Goal: Information Seeking & Learning: Learn about a topic

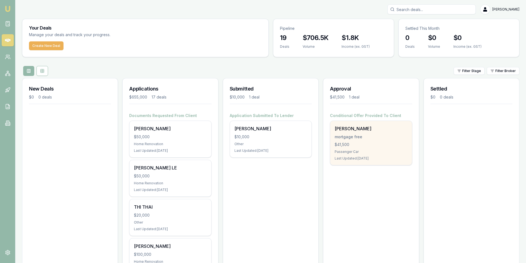
click at [355, 133] on div "thai [PERSON_NAME] mortgage free $41,500 Passenger Car Last Updated: [DATE]" at bounding box center [370, 143] width 81 height 44
click at [357, 136] on div "mortgage free" at bounding box center [371, 137] width 73 height 6
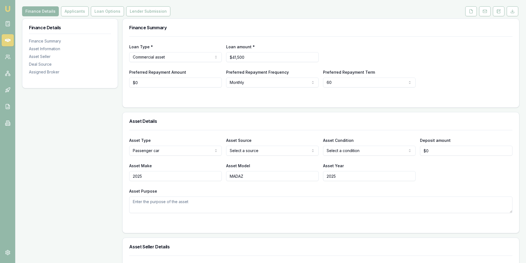
scroll to position [83, 0]
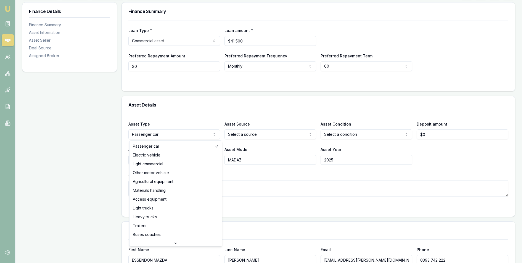
click at [158, 135] on html "Emu Broker Deals View D-VDBUYF2VLZ [PERSON_NAME] Toggle Menu Customer thai [PER…" at bounding box center [263, 48] width 526 height 263
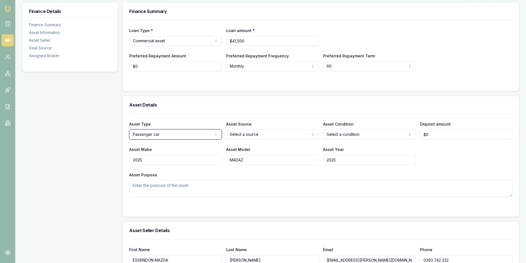
click at [245, 133] on html "Emu Broker Deals View D-VDBUYF2VLZ [PERSON_NAME] Toggle Menu Customer thai [PER…" at bounding box center [263, 48] width 526 height 263
click at [245, 133] on html "Emu Broker Deals View D-VDBUYF2VLZ [PERSON_NAME] Toggle Menu Customer thai [PER…" at bounding box center [265, 48] width 530 height 263
click at [335, 137] on html "Emu Broker Deals View D-VDBUYF2VLZ [PERSON_NAME] Toggle Menu Customer thai [PER…" at bounding box center [263, 48] width 526 height 263
type input "0"
click at [436, 135] on input "0" at bounding box center [466, 135] width 93 height 10
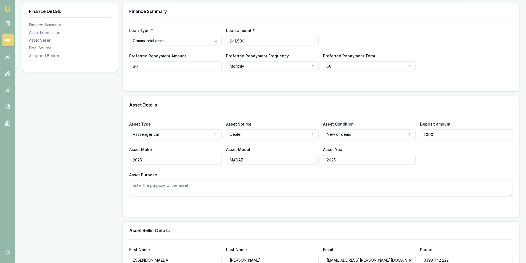
type input "$2,000"
click at [441, 161] on div "Asset Make 2025 Asset Model MADAZ Asset Year [DATE]" at bounding box center [320, 155] width 383 height 19
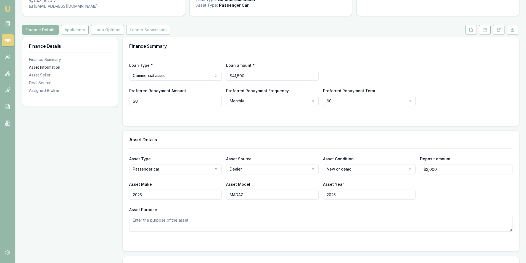
scroll to position [0, 0]
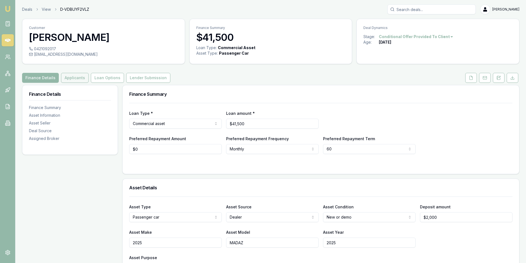
click at [83, 78] on button "Applicants" at bounding box center [75, 78] width 28 height 10
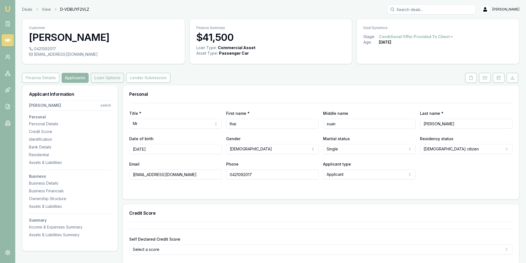
click at [105, 80] on button "Loan Options" at bounding box center [107, 78] width 33 height 10
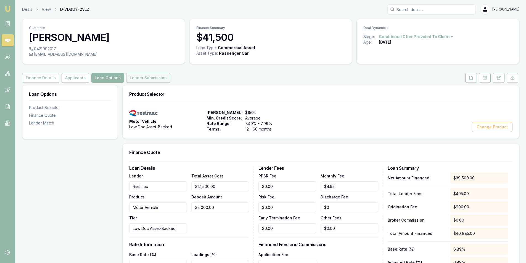
click at [150, 78] on button "Lender Submission" at bounding box center [148, 78] width 44 height 10
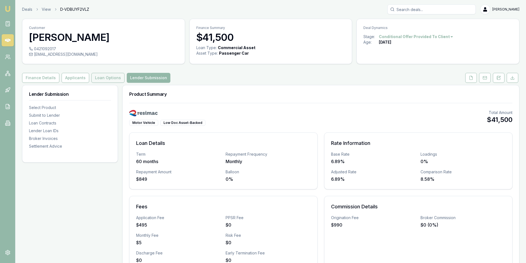
click at [96, 80] on button "Loan Options" at bounding box center [107, 78] width 33 height 10
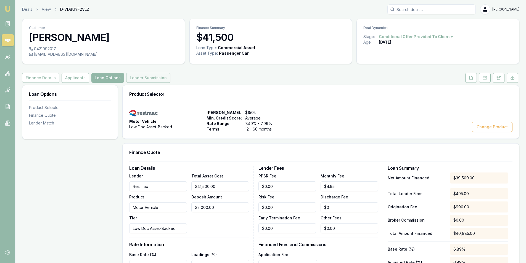
click at [126, 78] on button "Lender Submission" at bounding box center [148, 78] width 44 height 10
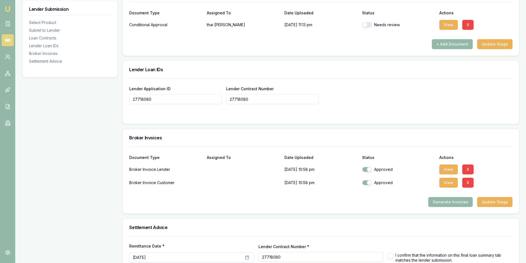
scroll to position [409, 0]
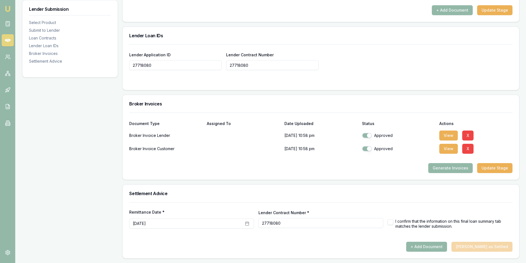
click at [391, 221] on button "button" at bounding box center [391, 223] width 6 height 6
click at [446, 247] on button "+ Add Document" at bounding box center [426, 247] width 41 height 10
checkbox input "false"
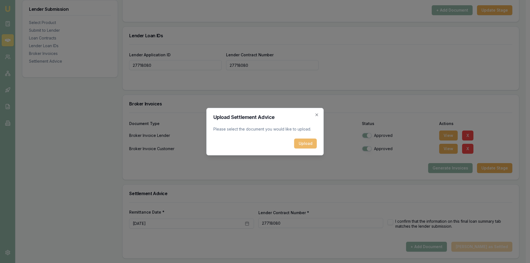
click at [309, 143] on button "Upload" at bounding box center [305, 144] width 23 height 10
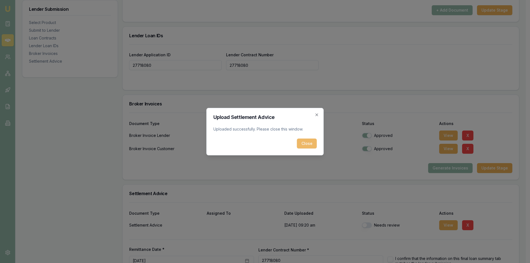
click at [309, 143] on button "Close" at bounding box center [307, 144] width 20 height 10
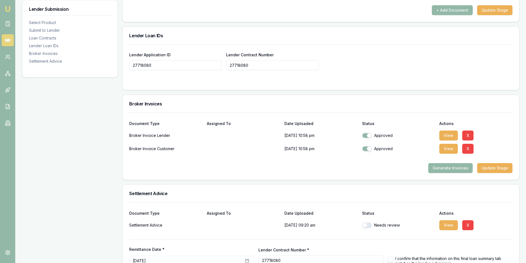
click at [366, 226] on button "button" at bounding box center [367, 226] width 10 height 6
checkbox input "true"
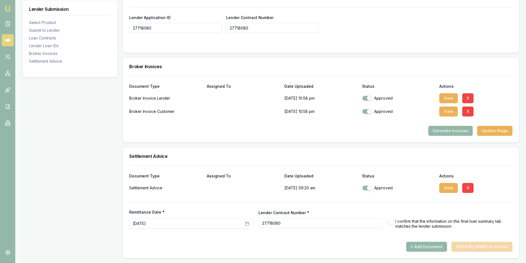
click at [388, 222] on button "button" at bounding box center [391, 223] width 6 height 6
checkbox input "true"
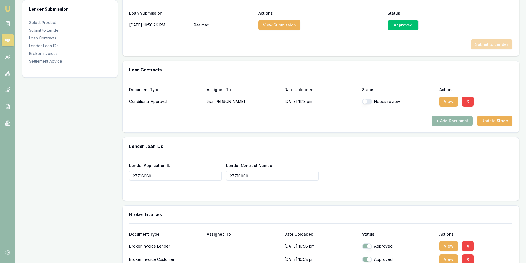
scroll to position [252, 0]
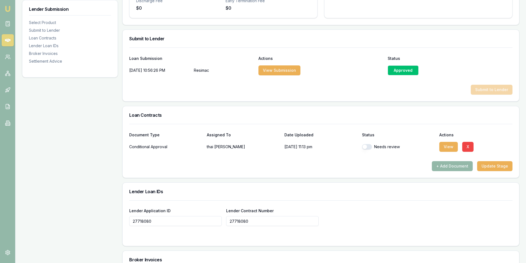
click at [367, 145] on button "button" at bounding box center [367, 147] width 10 height 6
checkbox input "true"
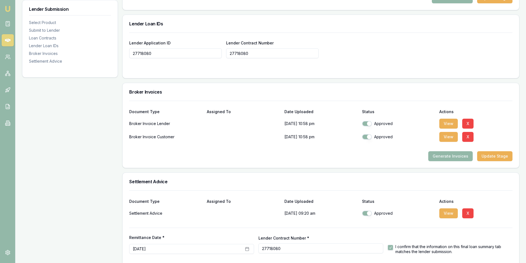
scroll to position [446, 0]
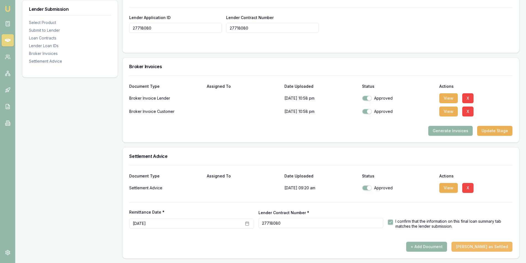
click at [485, 247] on button "[PERSON_NAME] as Settled" at bounding box center [482, 247] width 61 height 10
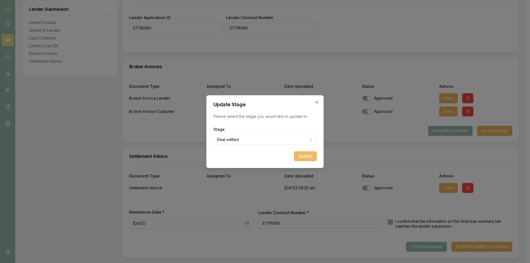
click at [304, 158] on button "Update" at bounding box center [305, 156] width 23 height 10
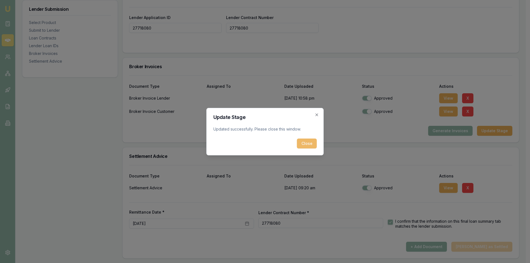
click at [305, 143] on button "Close" at bounding box center [307, 144] width 20 height 10
